Goal: Task Accomplishment & Management: Manage account settings

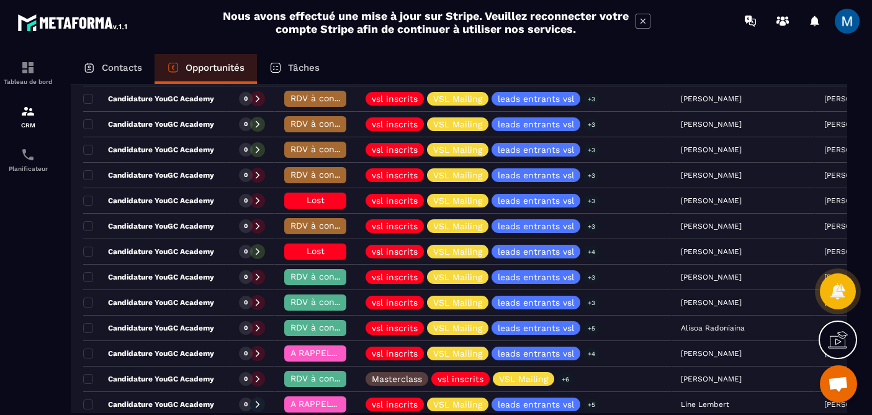
scroll to position [703, 0]
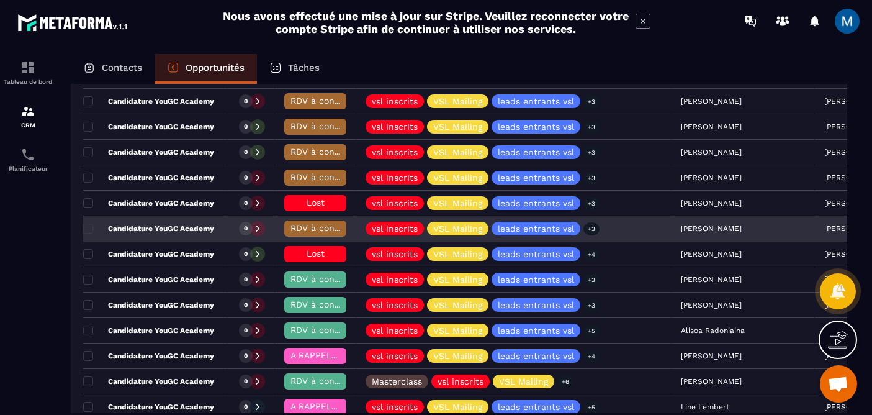
click at [310, 228] on span "RDV à conf. A RAPPELER" at bounding box center [343, 228] width 104 height 10
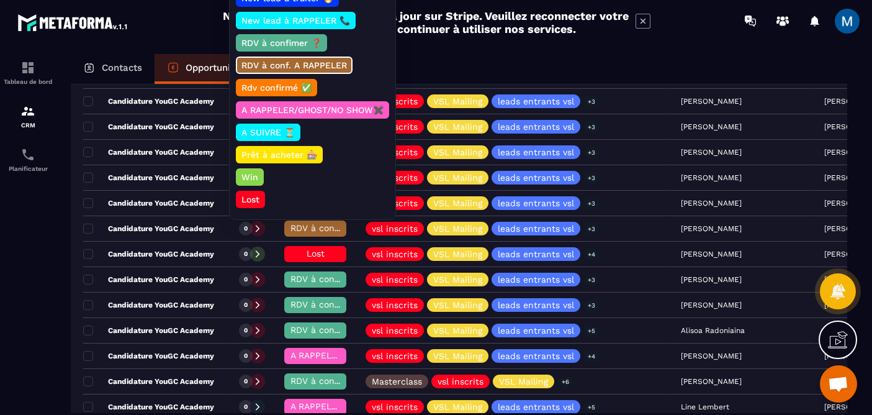
click at [247, 196] on p "Lost" at bounding box center [251, 199] width 22 height 12
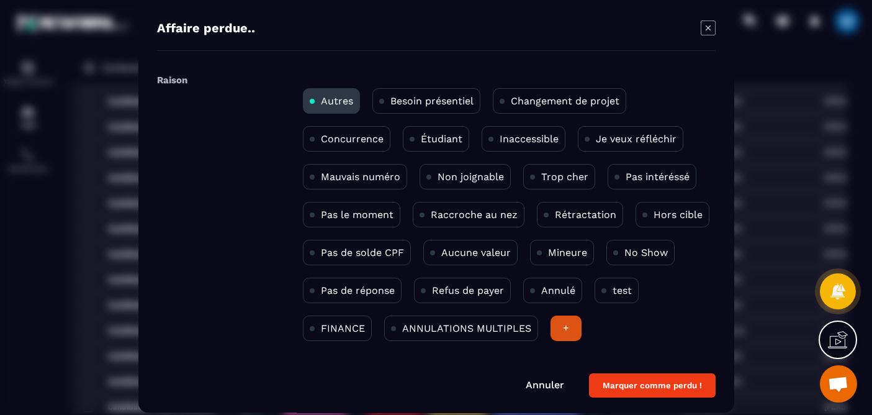
click at [466, 250] on p "Aucune valeur" at bounding box center [476, 253] width 70 height 12
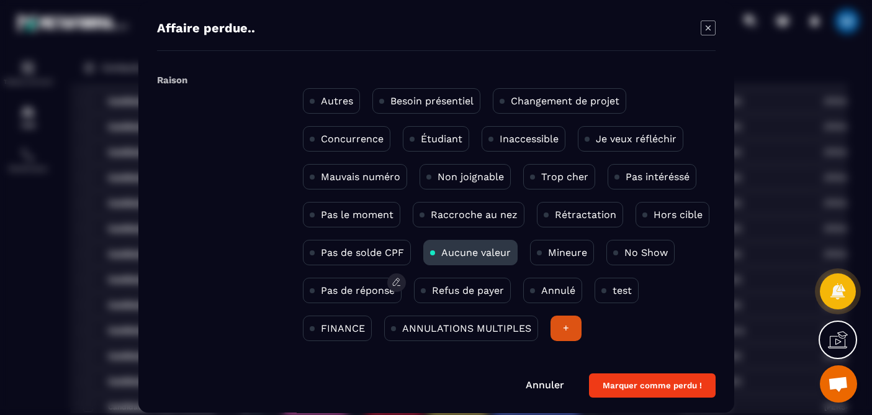
click at [358, 288] on p "Pas de réponse" at bounding box center [358, 290] width 74 height 12
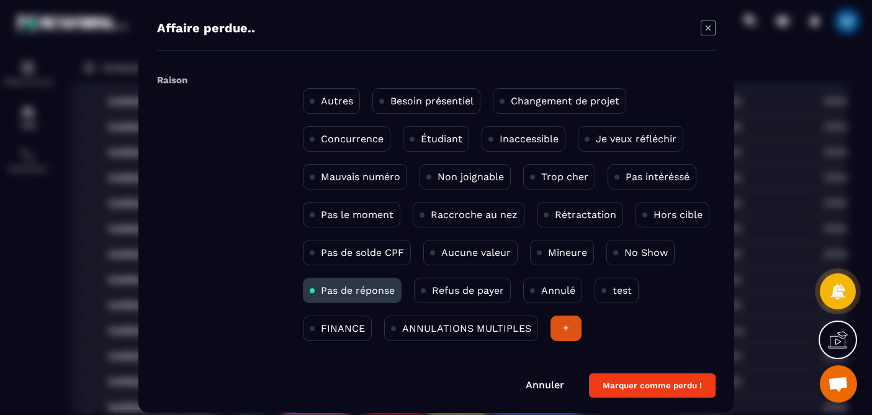
click at [673, 387] on button "Marquer comme perdu !" at bounding box center [652, 385] width 127 height 24
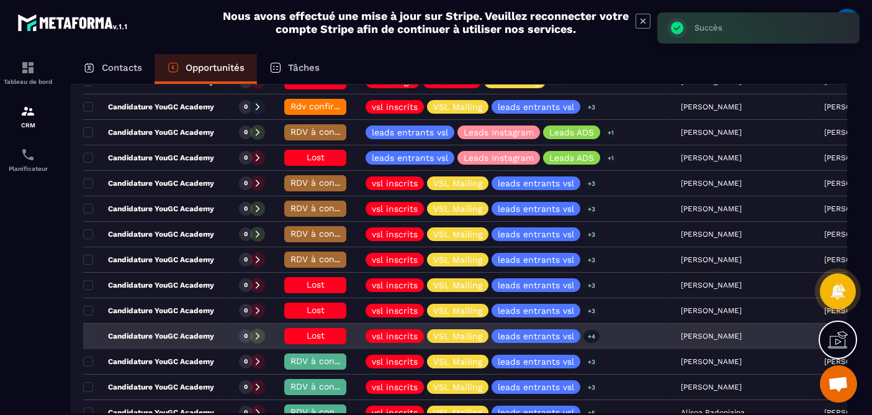
scroll to position [617, 0]
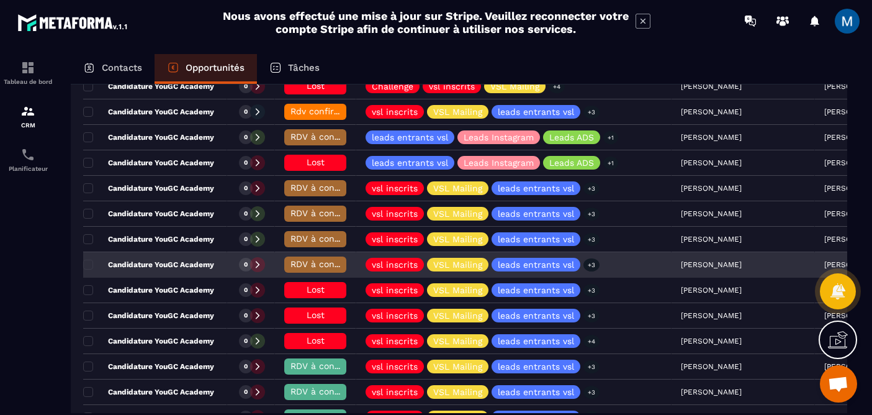
click at [316, 261] on span "RDV à conf. A RAPPELER" at bounding box center [343, 264] width 104 height 10
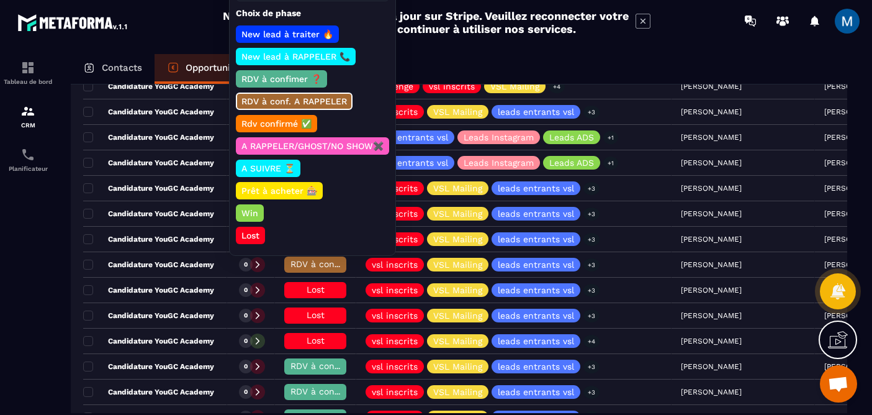
click at [260, 235] on p "Lost" at bounding box center [251, 235] width 22 height 12
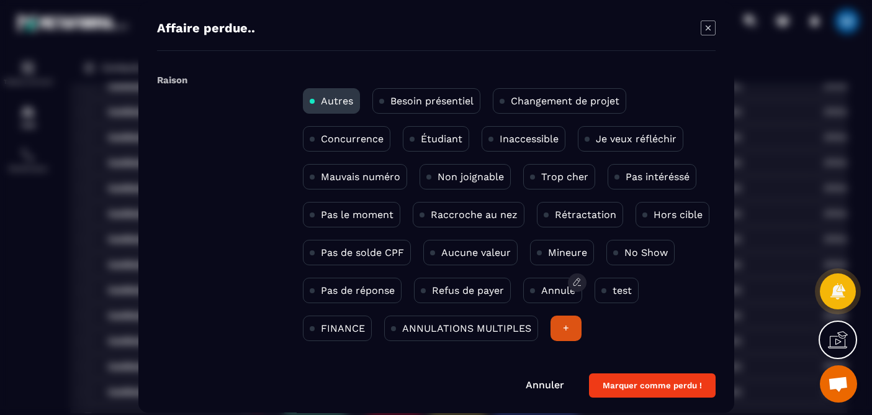
click at [550, 291] on p "Annulé" at bounding box center [558, 290] width 34 height 12
click at [635, 386] on button "Marquer comme perdu !" at bounding box center [652, 385] width 127 height 24
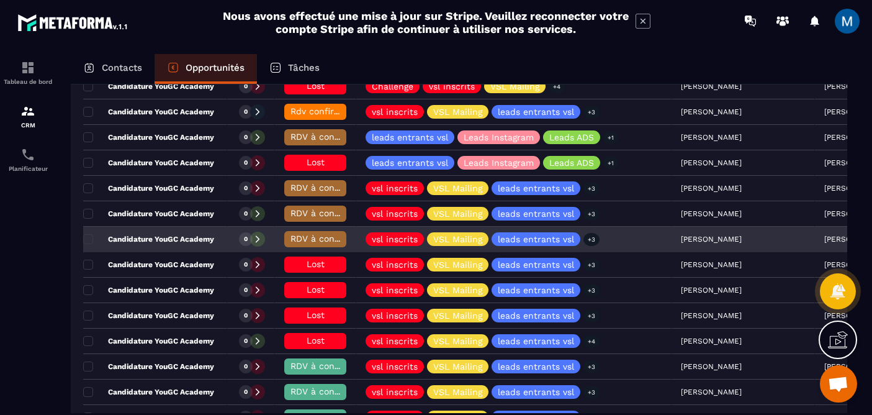
click at [314, 239] on span "RDV à conf. A RAPPELER" at bounding box center [343, 238] width 104 height 10
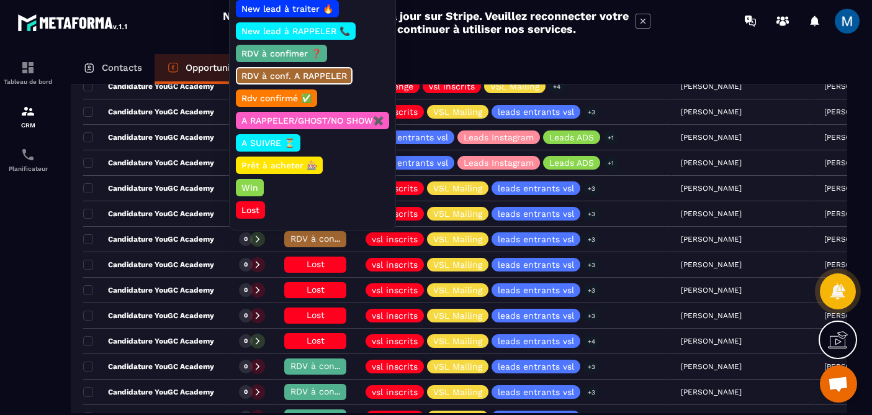
click at [252, 208] on p "Lost" at bounding box center [251, 210] width 22 height 12
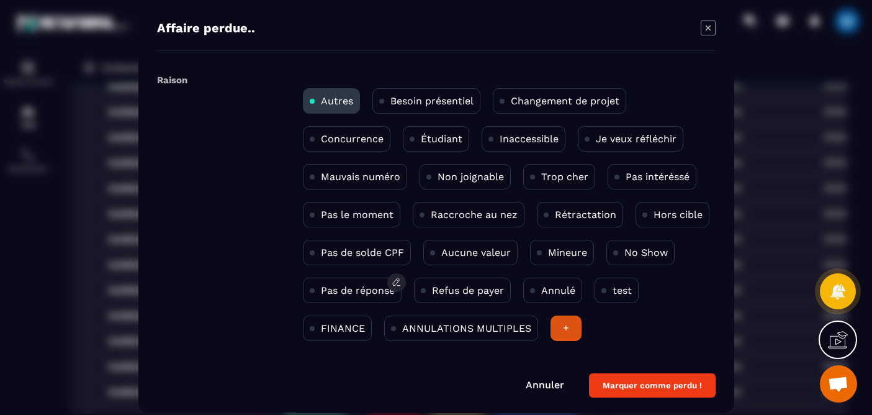
click at [349, 292] on p "Pas de réponse" at bounding box center [358, 290] width 74 height 12
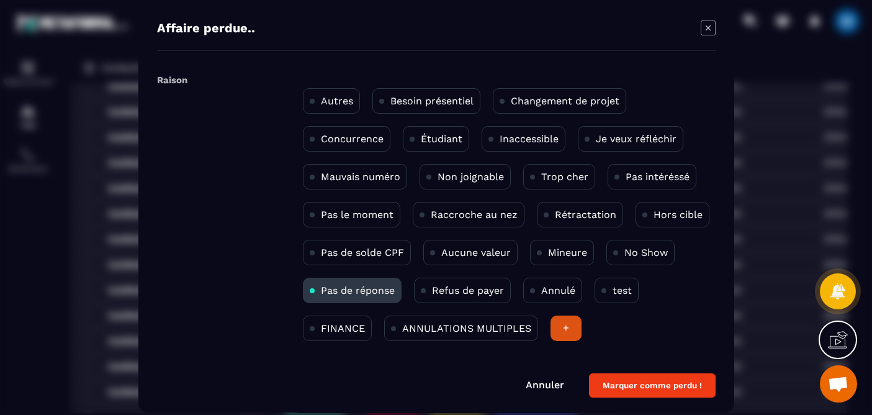
click at [660, 390] on button "Marquer comme perdu !" at bounding box center [652, 385] width 127 height 24
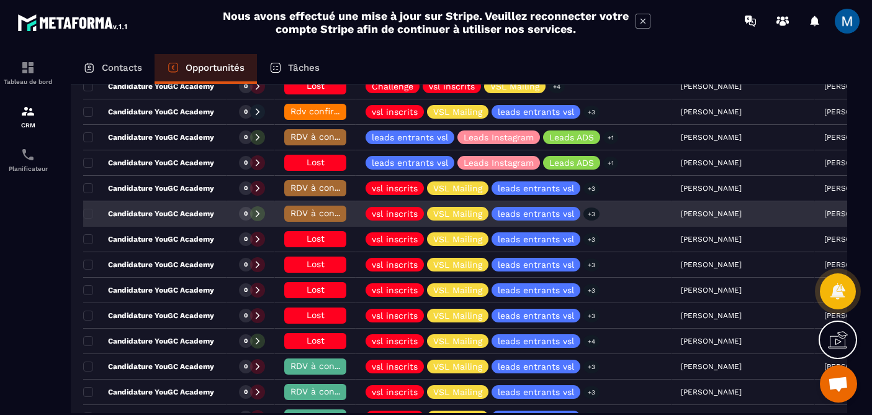
click at [331, 215] on span "RDV à conf. A RAPPELER" at bounding box center [343, 213] width 104 height 10
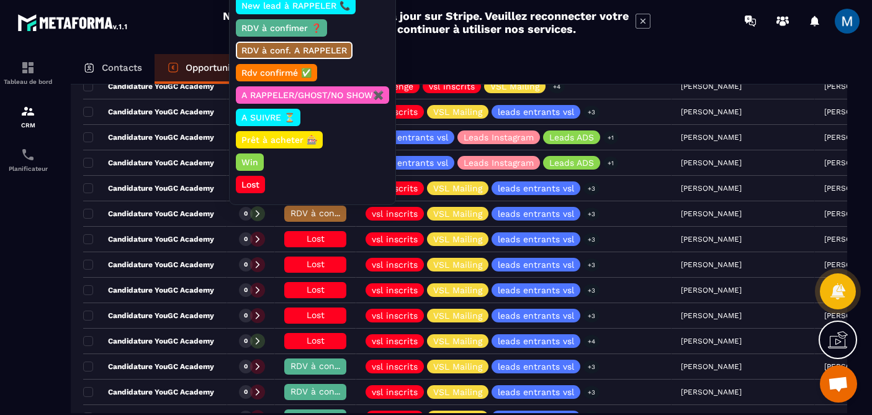
click at [255, 184] on p "Lost" at bounding box center [251, 184] width 22 height 12
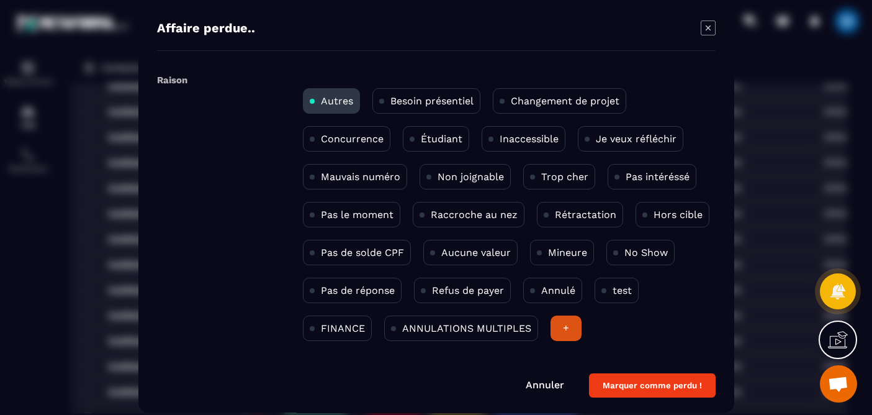
click at [442, 134] on p "Étudiant" at bounding box center [442, 139] width 42 height 12
click at [559, 256] on p "Mineure" at bounding box center [567, 253] width 39 height 12
click at [630, 386] on button "Marquer comme perdu !" at bounding box center [652, 385] width 127 height 24
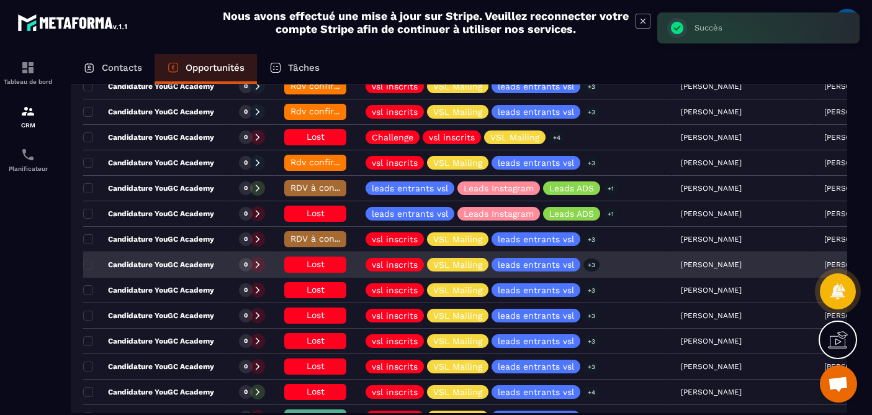
scroll to position [564, 0]
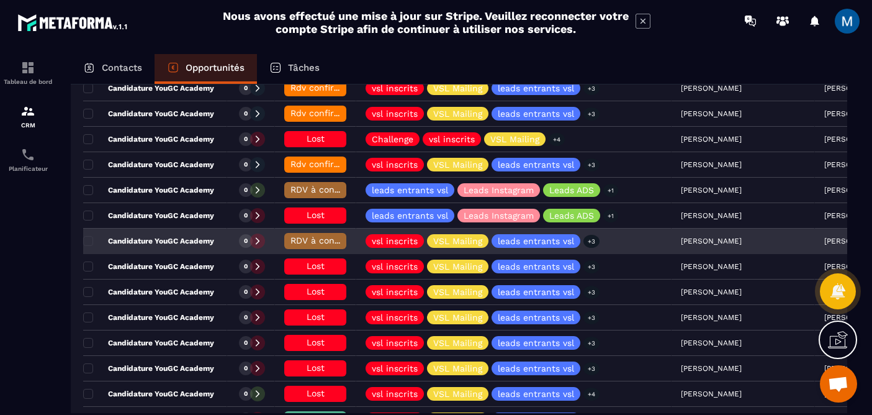
click at [310, 243] on span "RDV à conf. A RAPPELER" at bounding box center [343, 240] width 104 height 10
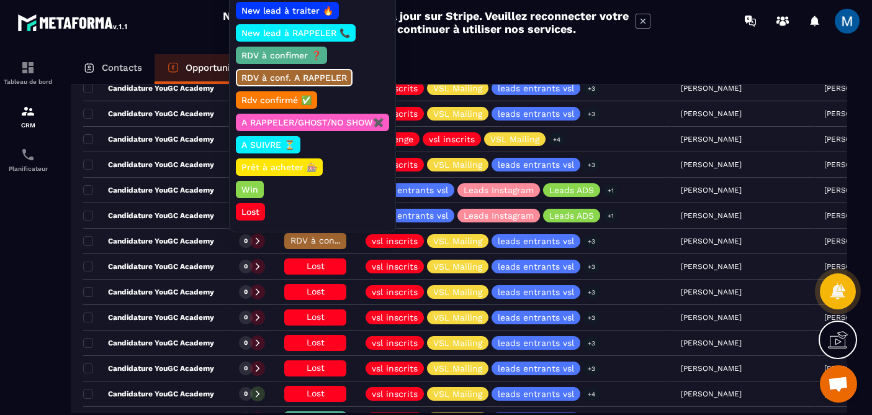
click at [249, 206] on p "Lost" at bounding box center [251, 212] width 22 height 12
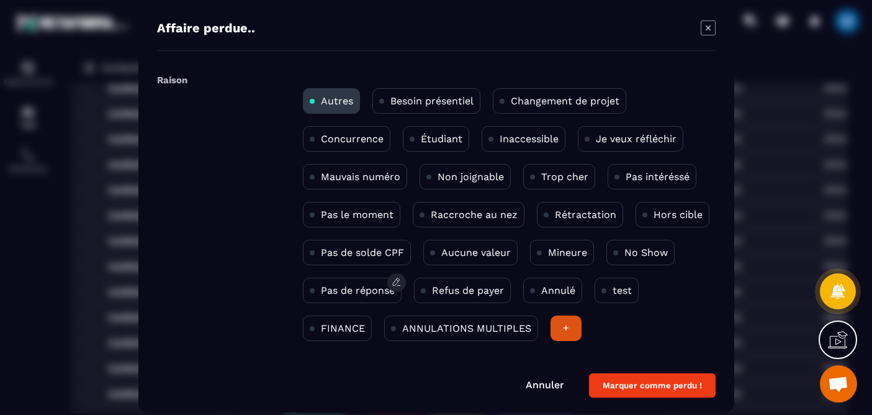
click at [352, 294] on p "Pas de réponse" at bounding box center [358, 290] width 74 height 12
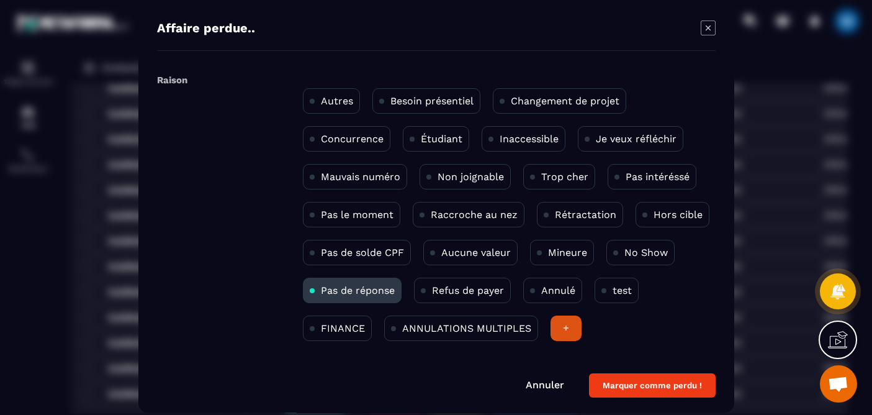
click at [649, 385] on button "Marquer comme perdu !" at bounding box center [652, 385] width 127 height 24
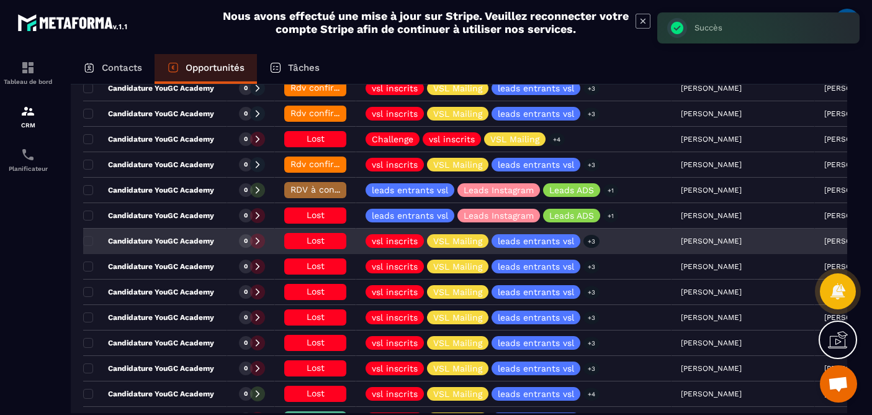
click at [302, 237] on h6 "Lost" at bounding box center [316, 241] width 50 height 10
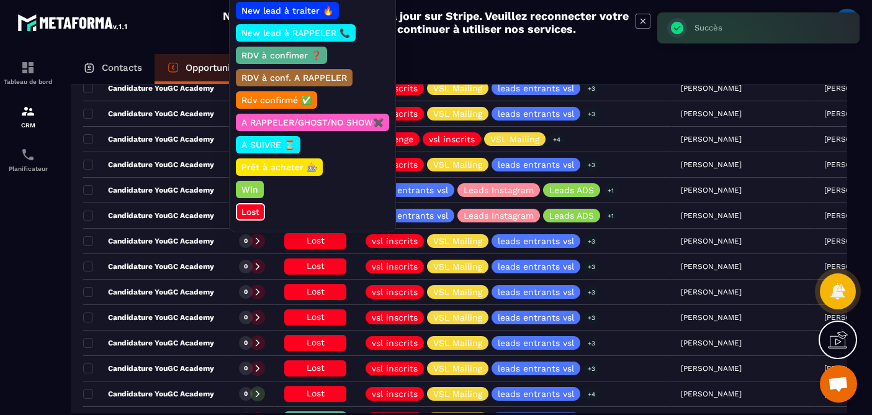
click at [251, 213] on p "Lost" at bounding box center [251, 212] width 22 height 12
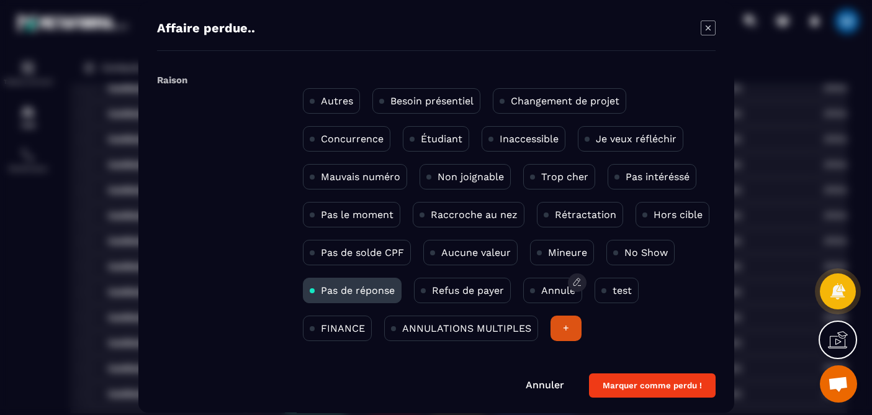
click at [554, 291] on p "Annulé" at bounding box center [558, 290] width 34 height 12
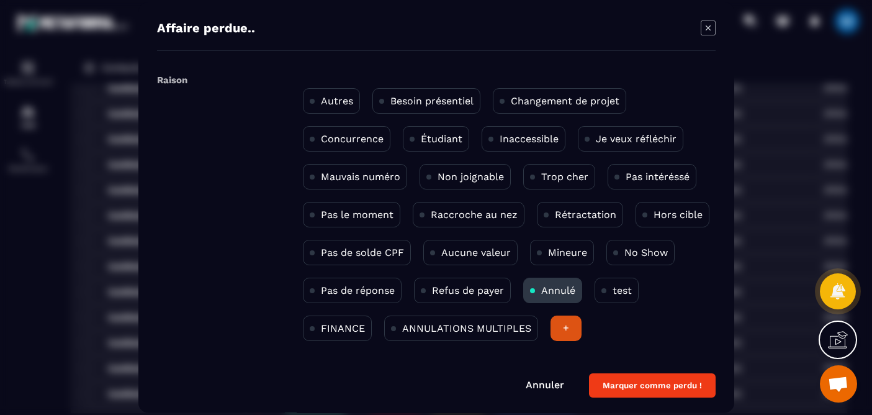
click at [655, 379] on button "Marquer comme perdu !" at bounding box center [652, 385] width 127 height 24
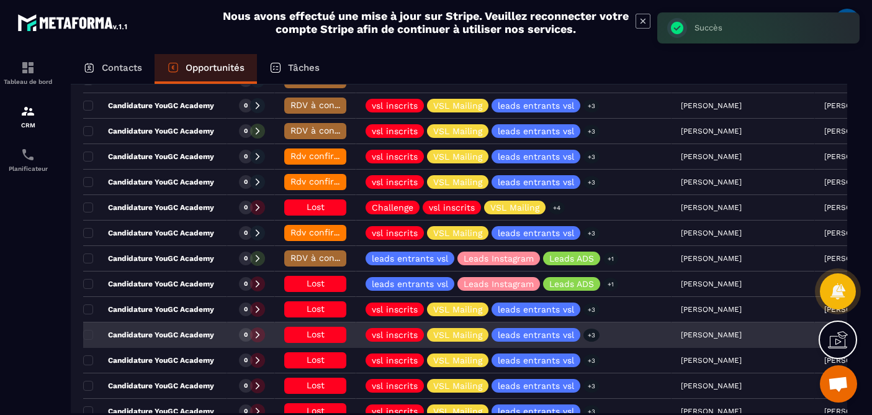
scroll to position [492, 0]
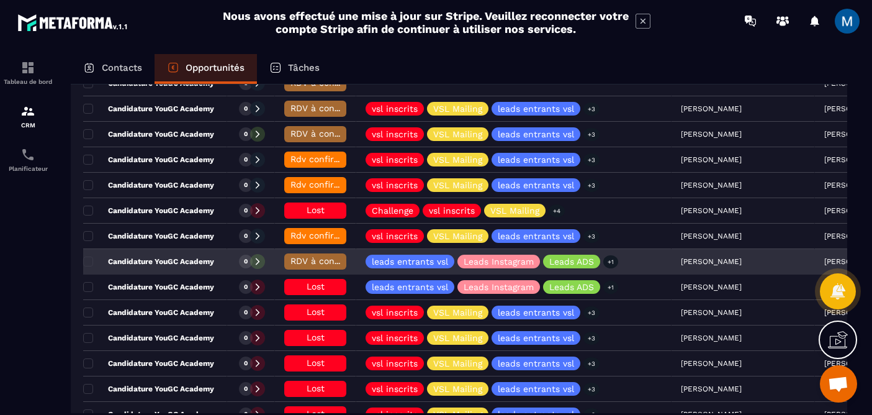
click at [328, 261] on span "RDV à conf. A RAPPELER" at bounding box center [343, 261] width 104 height 10
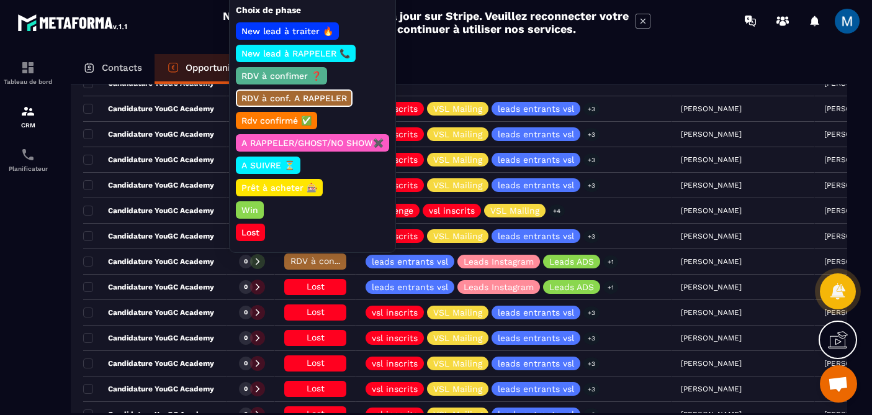
click at [257, 233] on p "Lost" at bounding box center [251, 232] width 22 height 12
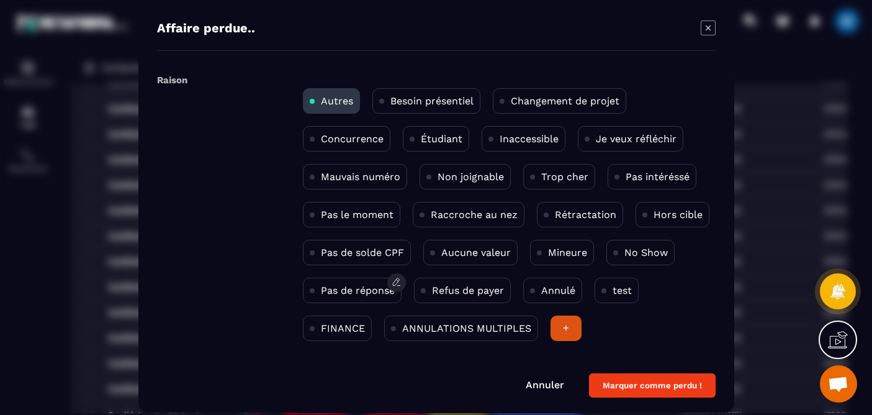
click at [366, 290] on p "Pas de réponse" at bounding box center [358, 290] width 74 height 12
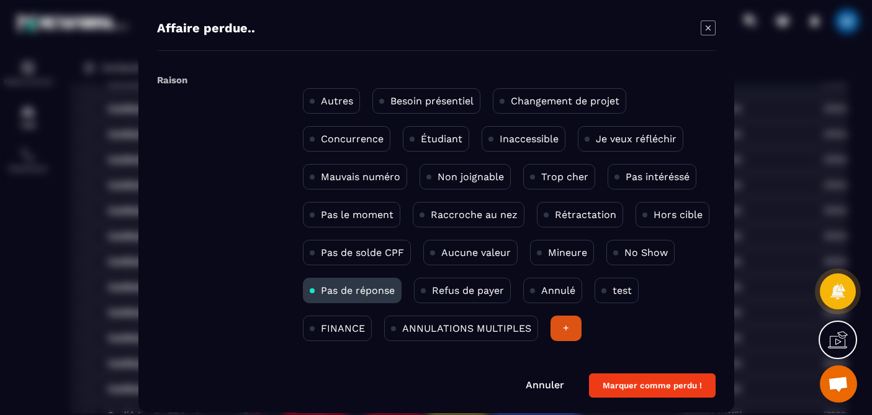
click at [676, 386] on button "Marquer comme perdu !" at bounding box center [652, 385] width 127 height 24
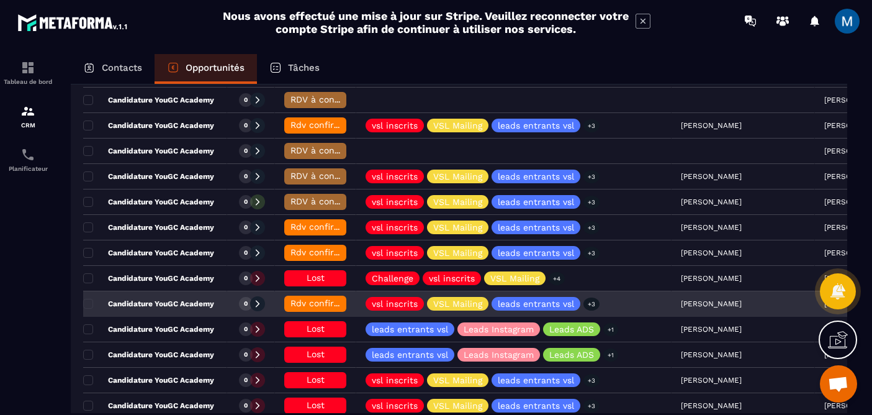
scroll to position [422, 0]
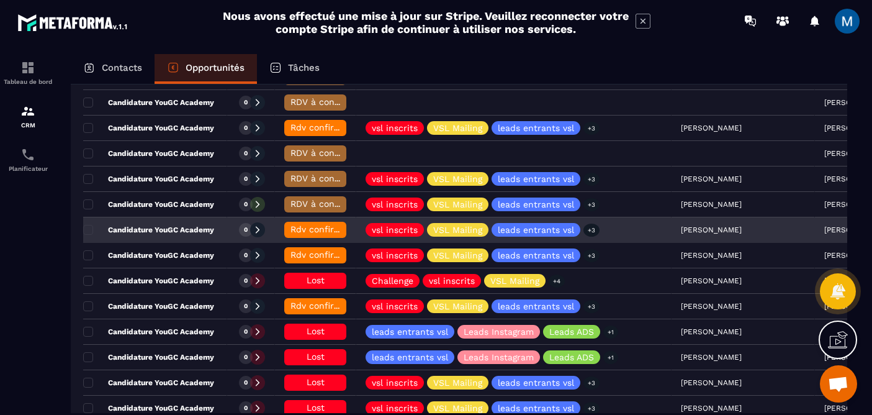
click at [219, 233] on div "Candidature YouGC Academy" at bounding box center [155, 230] width 144 height 25
